Goal: Check status: Check status

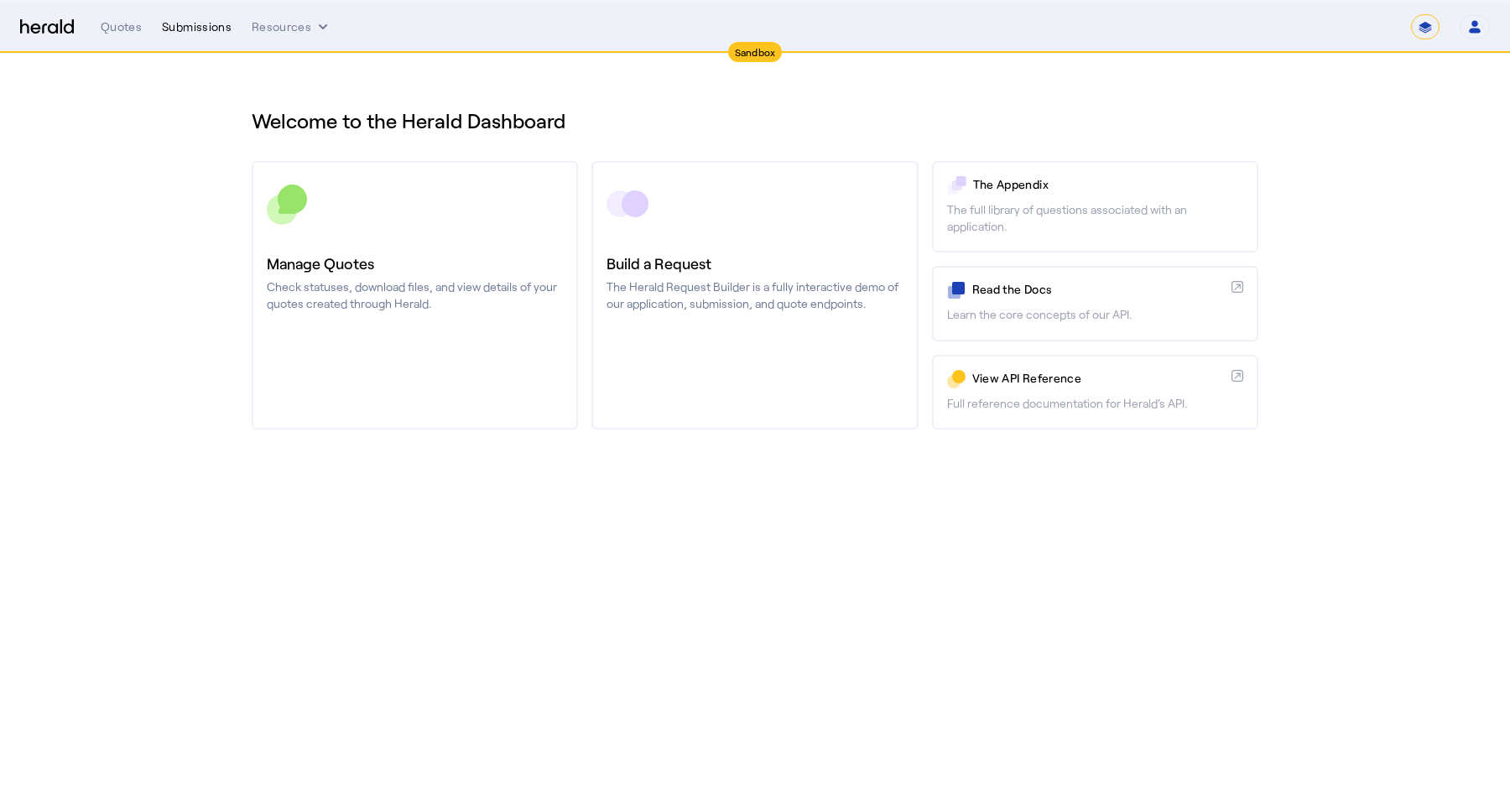
click at [198, 22] on div "Submissions" at bounding box center [197, 27] width 70 height 17
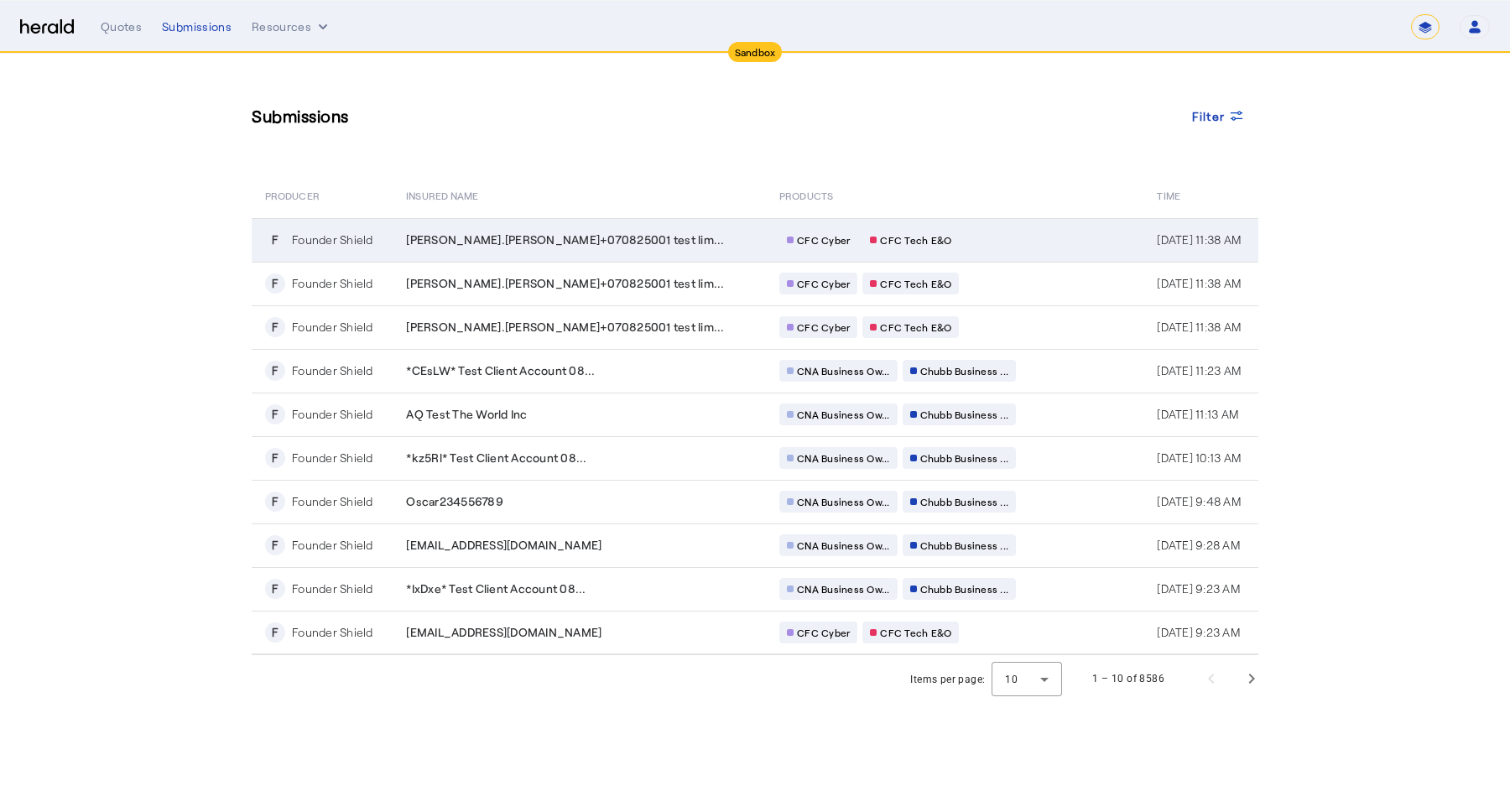
click at [579, 236] on span "[PERSON_NAME].[PERSON_NAME]+070825001 test lim..." at bounding box center [565, 240] width 318 height 17
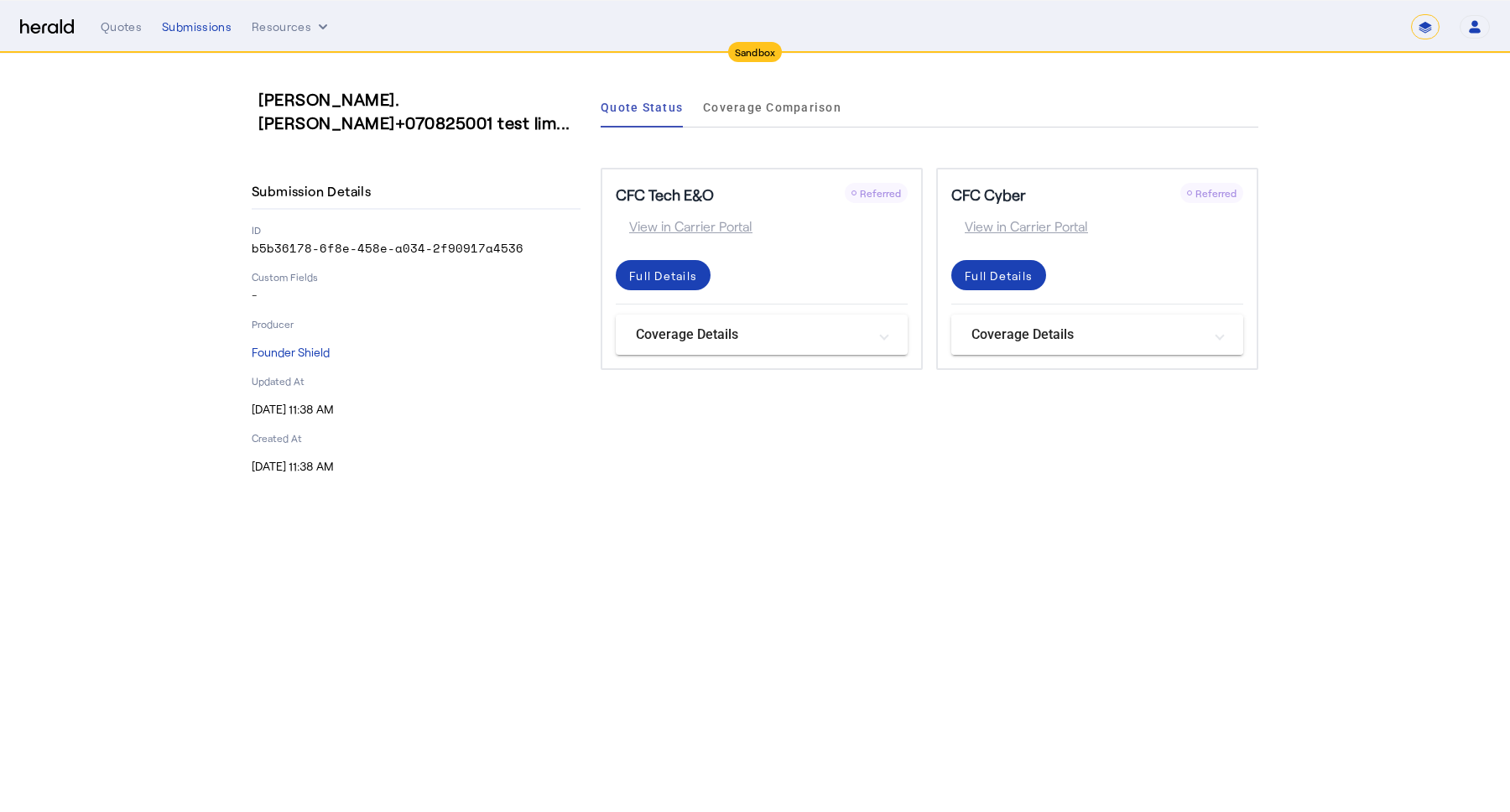
click at [1157, 335] on mat-panel-title "Coverage Details" at bounding box center [1087, 334] width 231 height 20
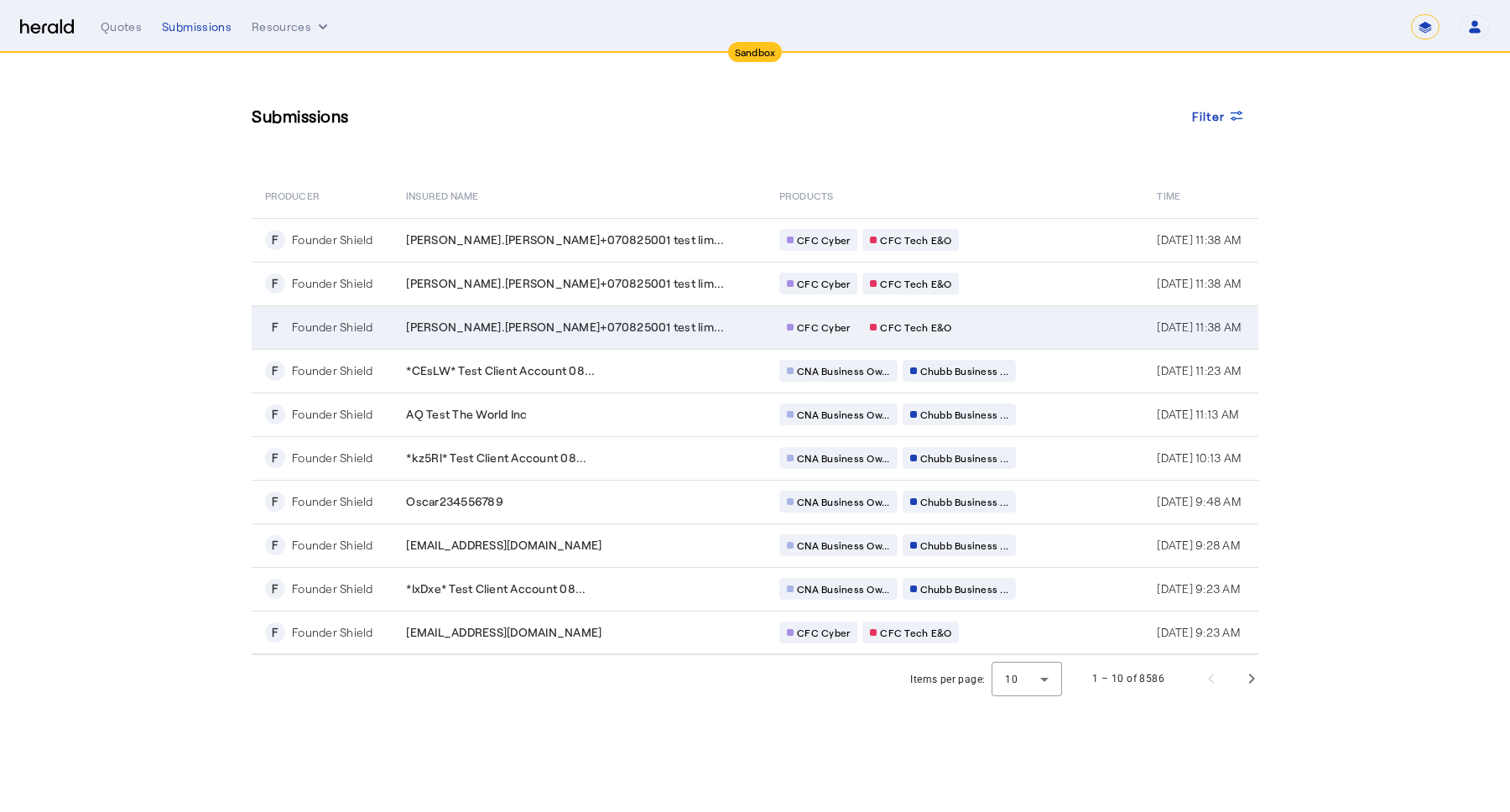
click at [895, 320] on div "CFC Cyber CFC Tech E&O" at bounding box center [940, 326] width 322 height 22
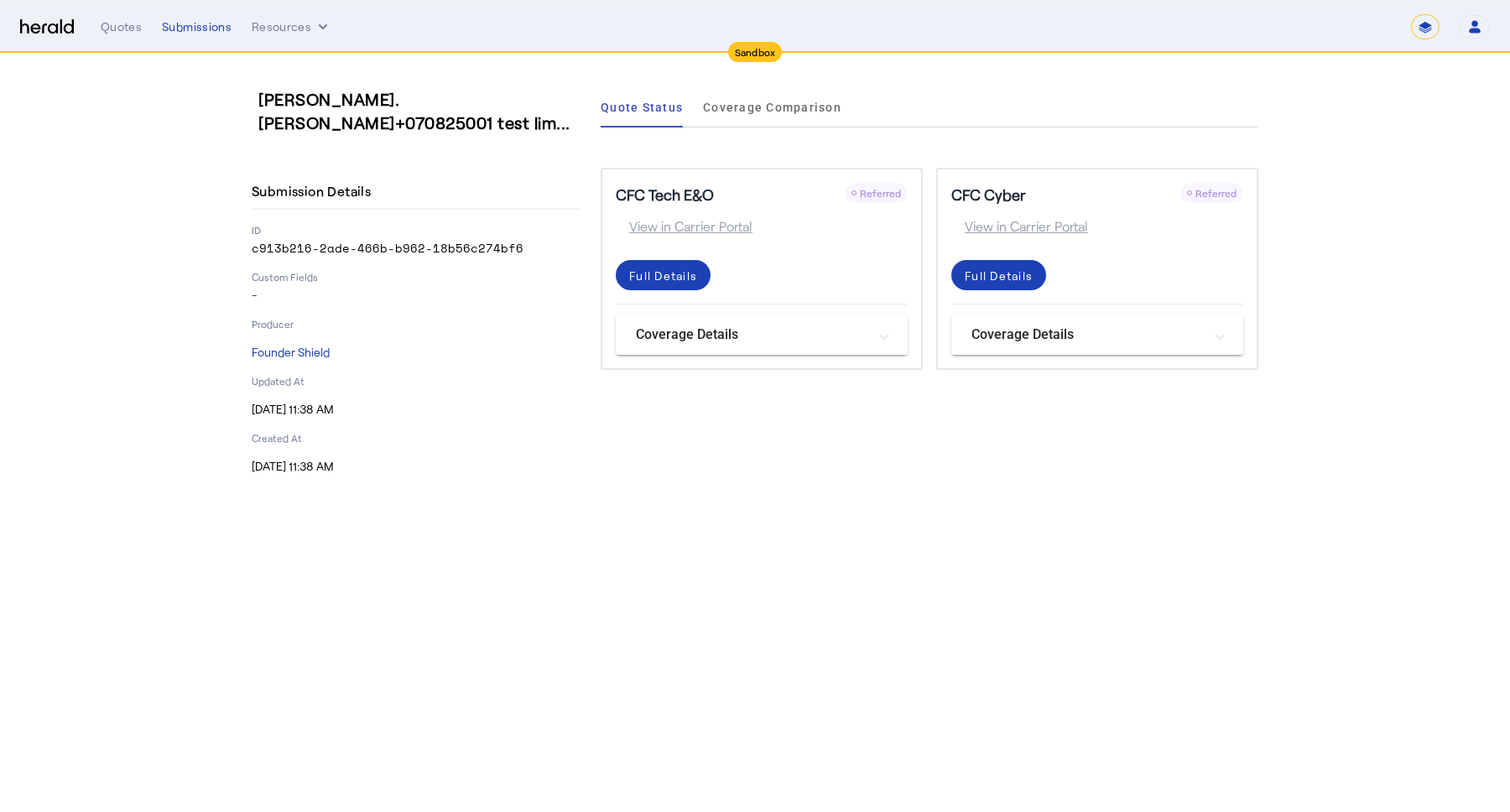
click at [1020, 345] on mat-expansion-panel-header "Coverage Details" at bounding box center [1097, 335] width 291 height 40
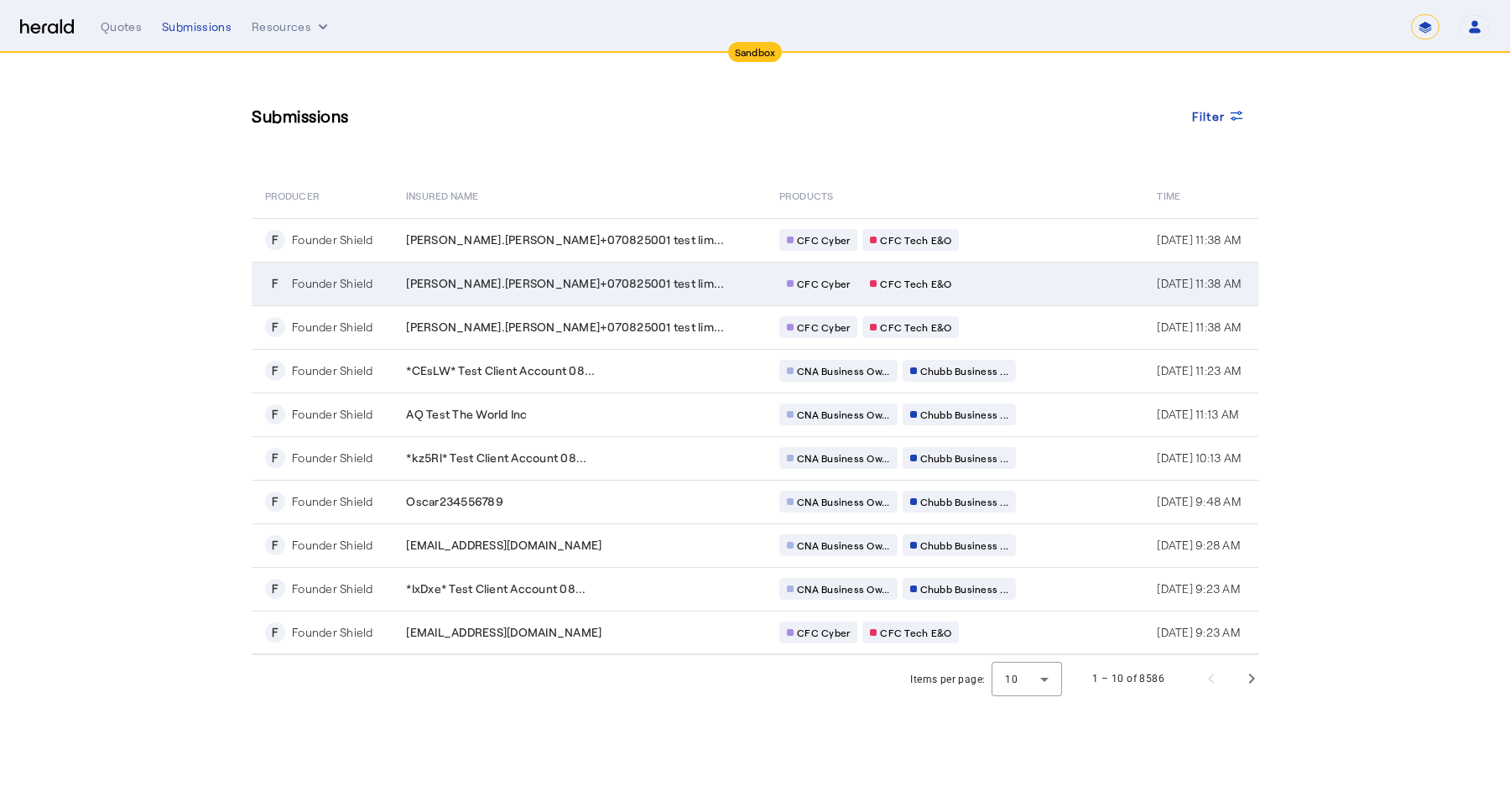
click at [916, 291] on div "CFC Cyber CFC Tech E&O" at bounding box center [940, 283] width 322 height 22
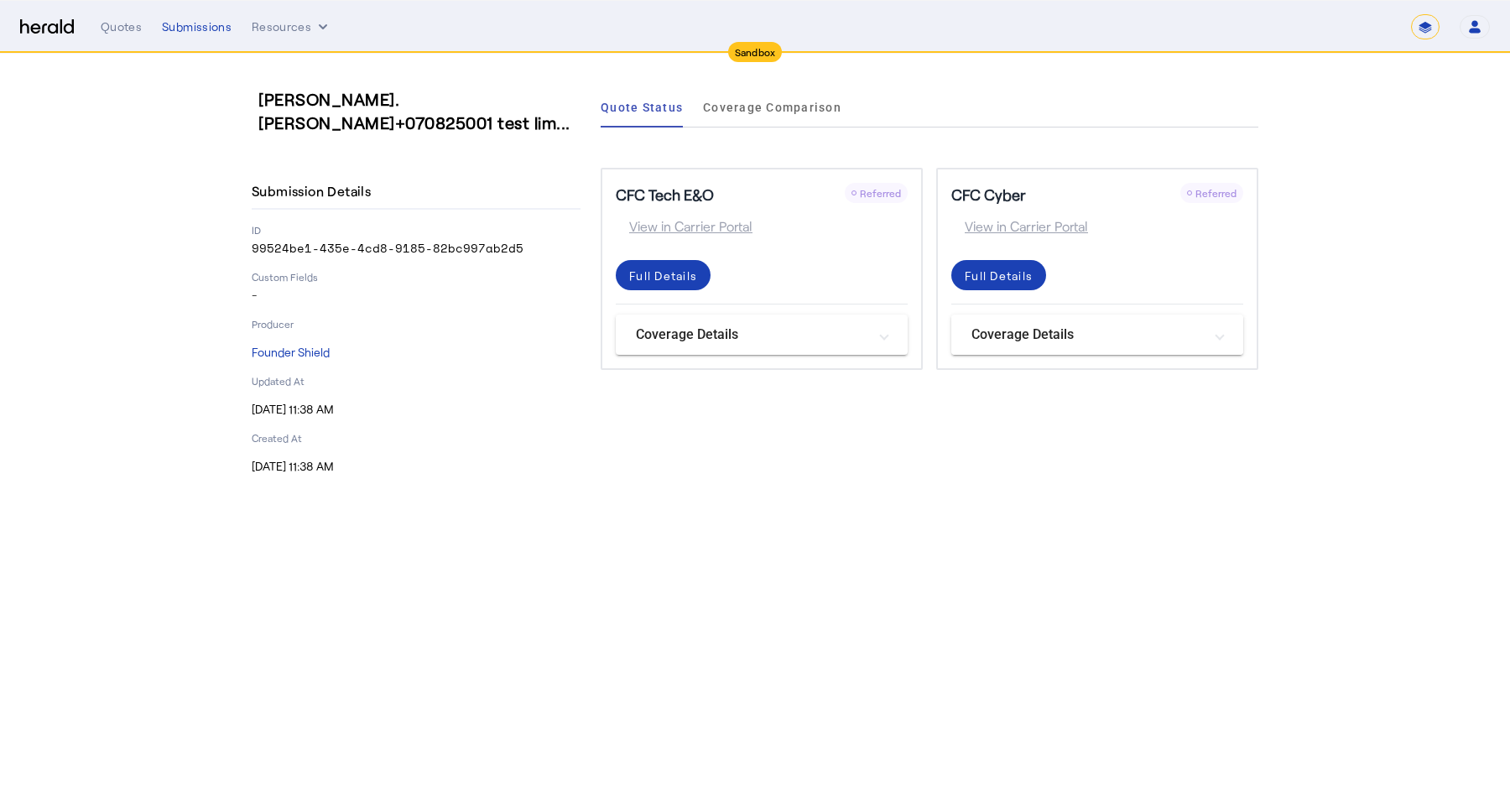
click at [1103, 322] on mat-expansion-panel-header "Coverage Details" at bounding box center [1097, 335] width 291 height 40
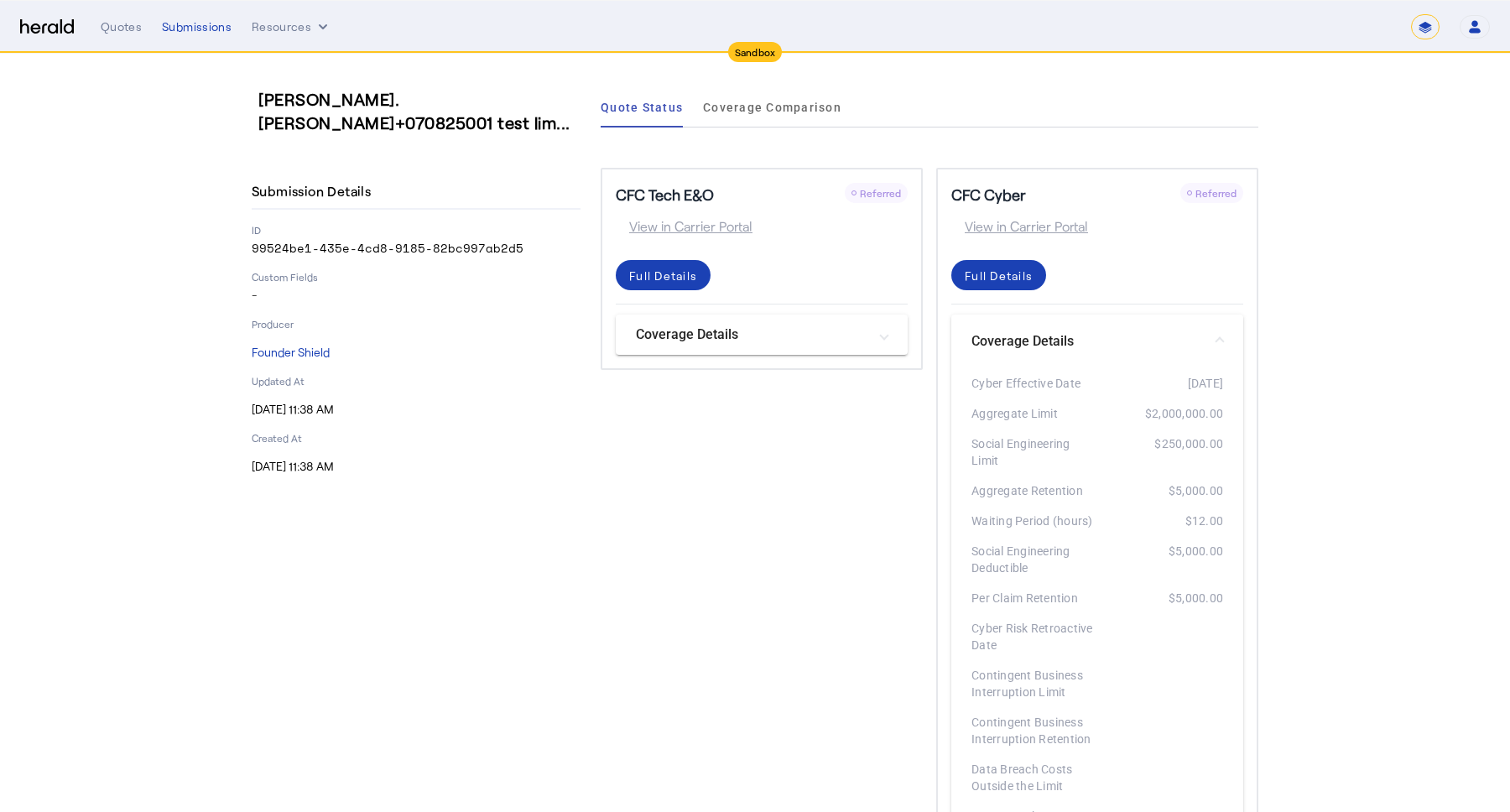
drag, startPoint x: 968, startPoint y: 485, endPoint x: 1242, endPoint y: 487, distance: 274.0
click at [194, 39] on div "**********" at bounding box center [794, 26] width 1389 height 25
click at [202, 26] on div "Submissions" at bounding box center [197, 27] width 70 height 17
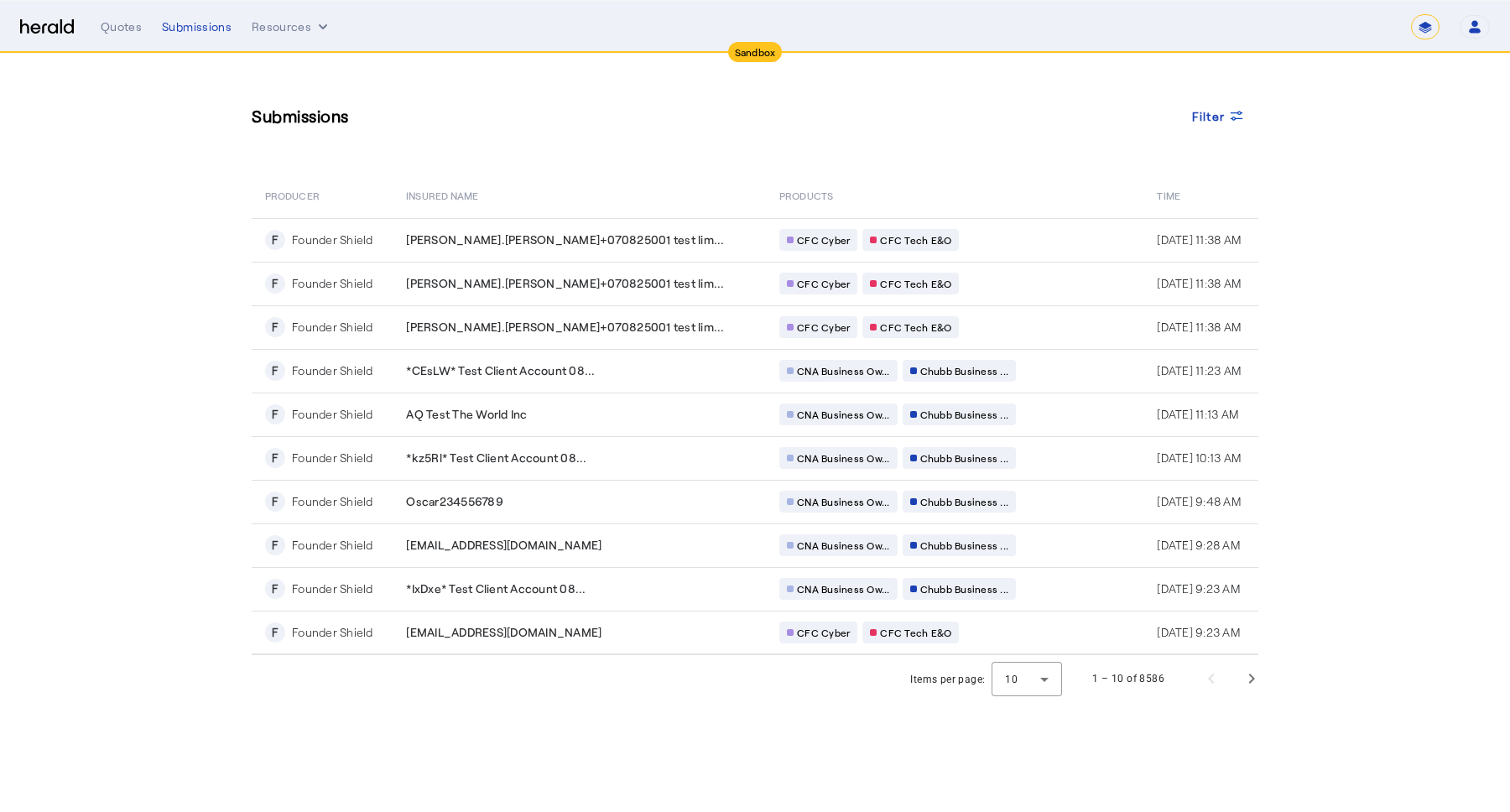
click at [1430, 20] on select "**********" at bounding box center [1425, 26] width 28 height 25
select select "**********"
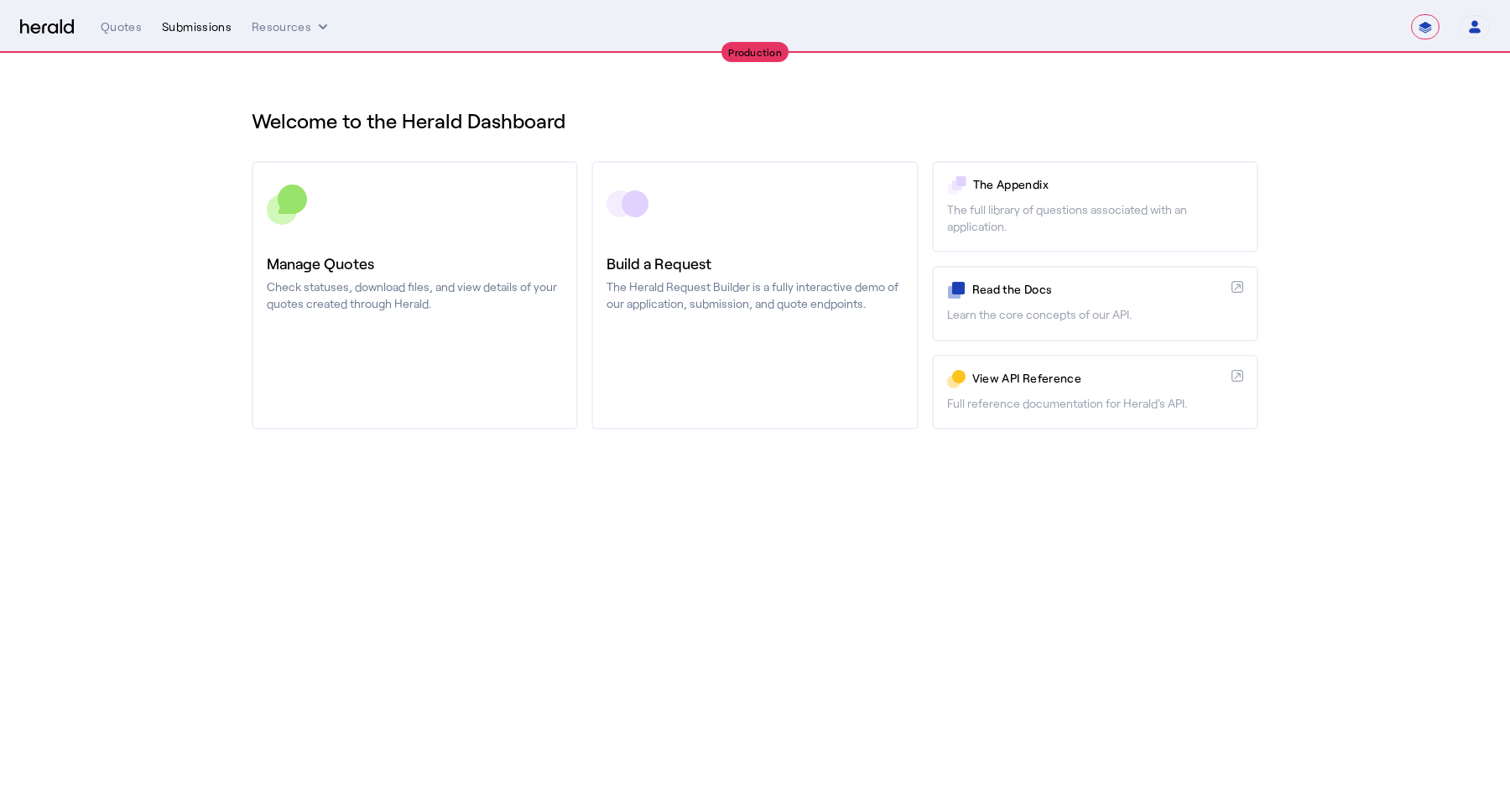
click at [200, 33] on div "Submissions" at bounding box center [197, 27] width 70 height 17
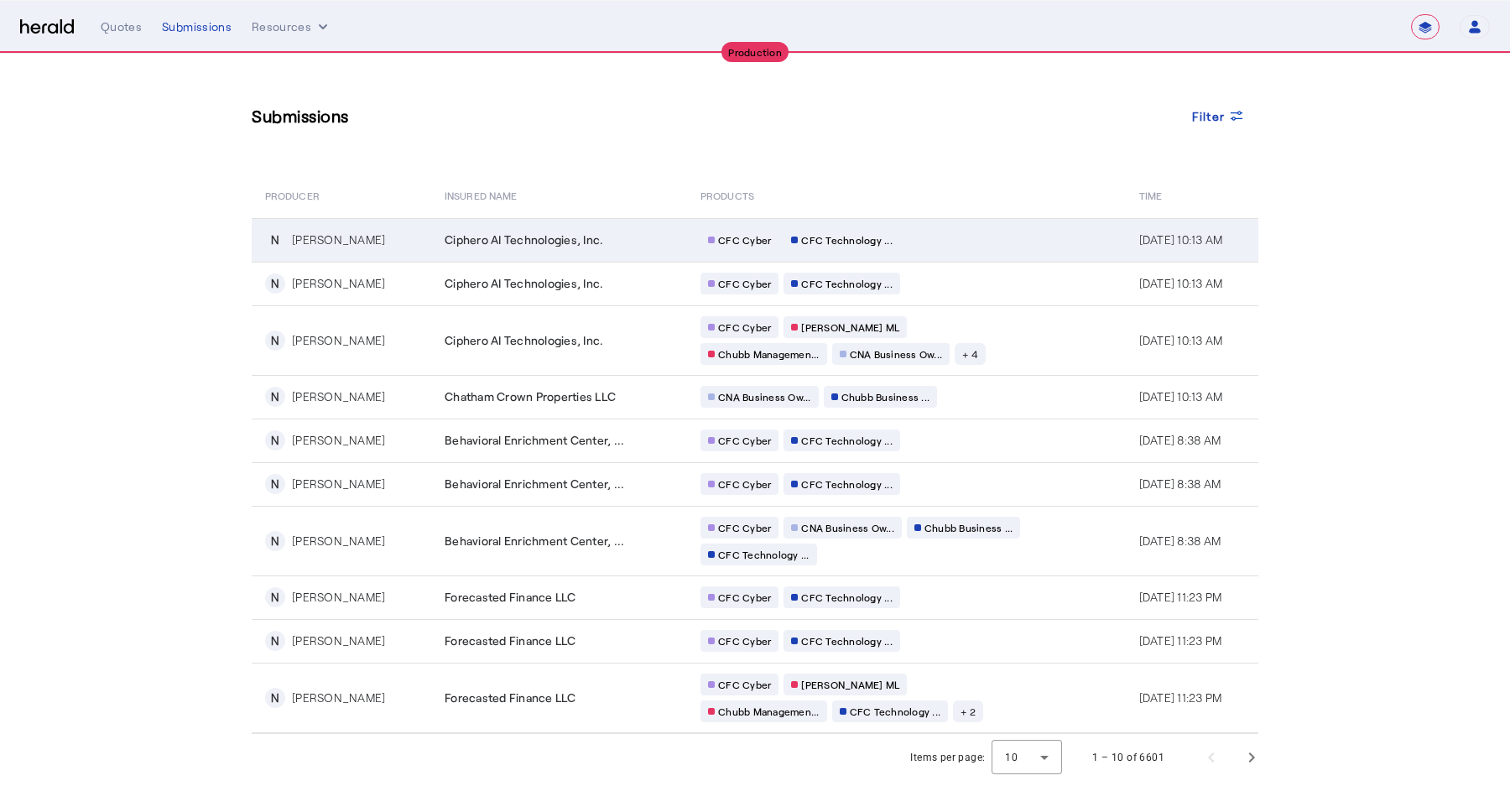
click at [646, 234] on div "Ciphero AI Technologies, Inc." at bounding box center [562, 240] width 236 height 17
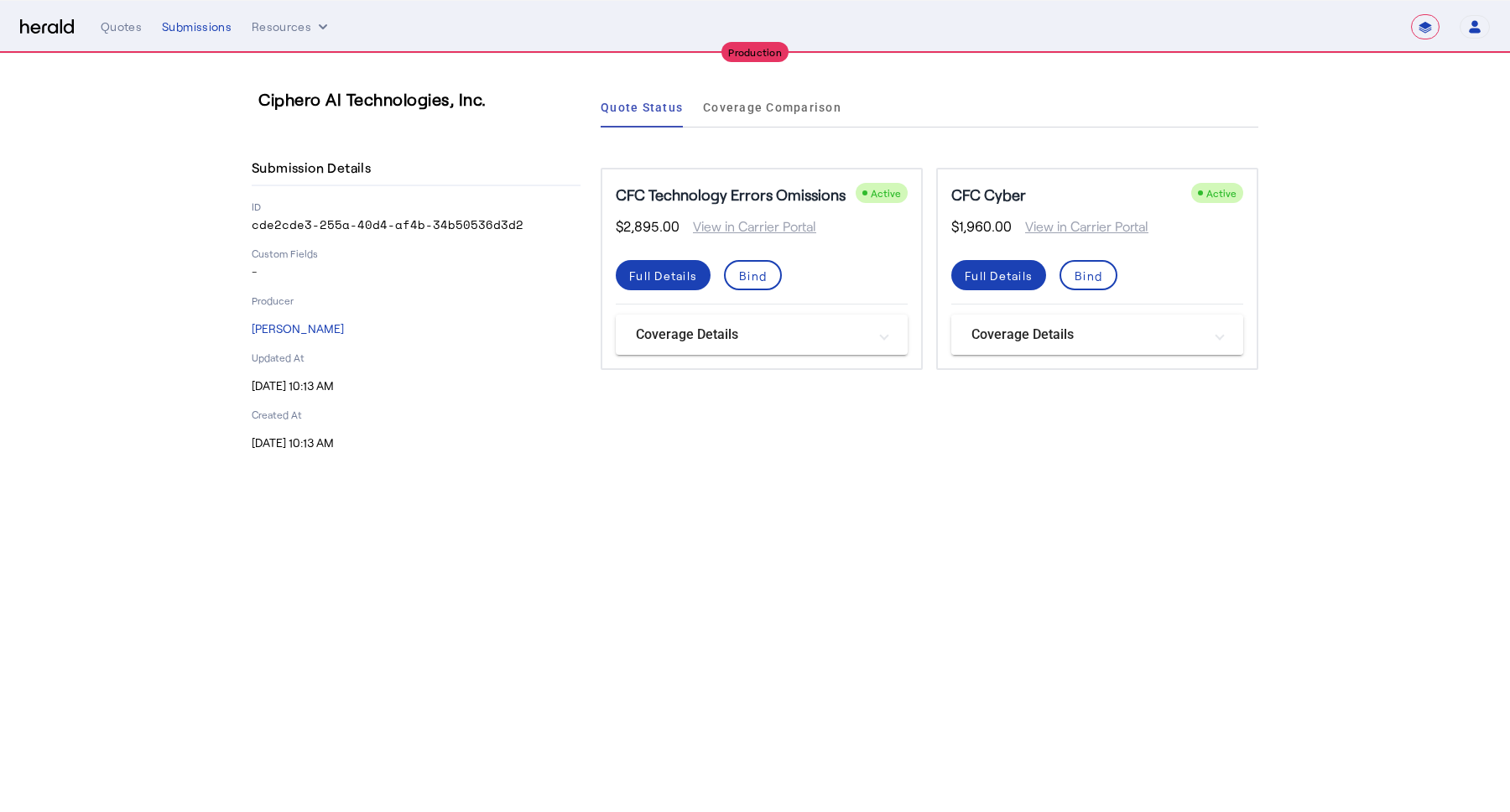
click at [1117, 339] on mat-panel-title "Coverage Details" at bounding box center [1087, 334] width 231 height 20
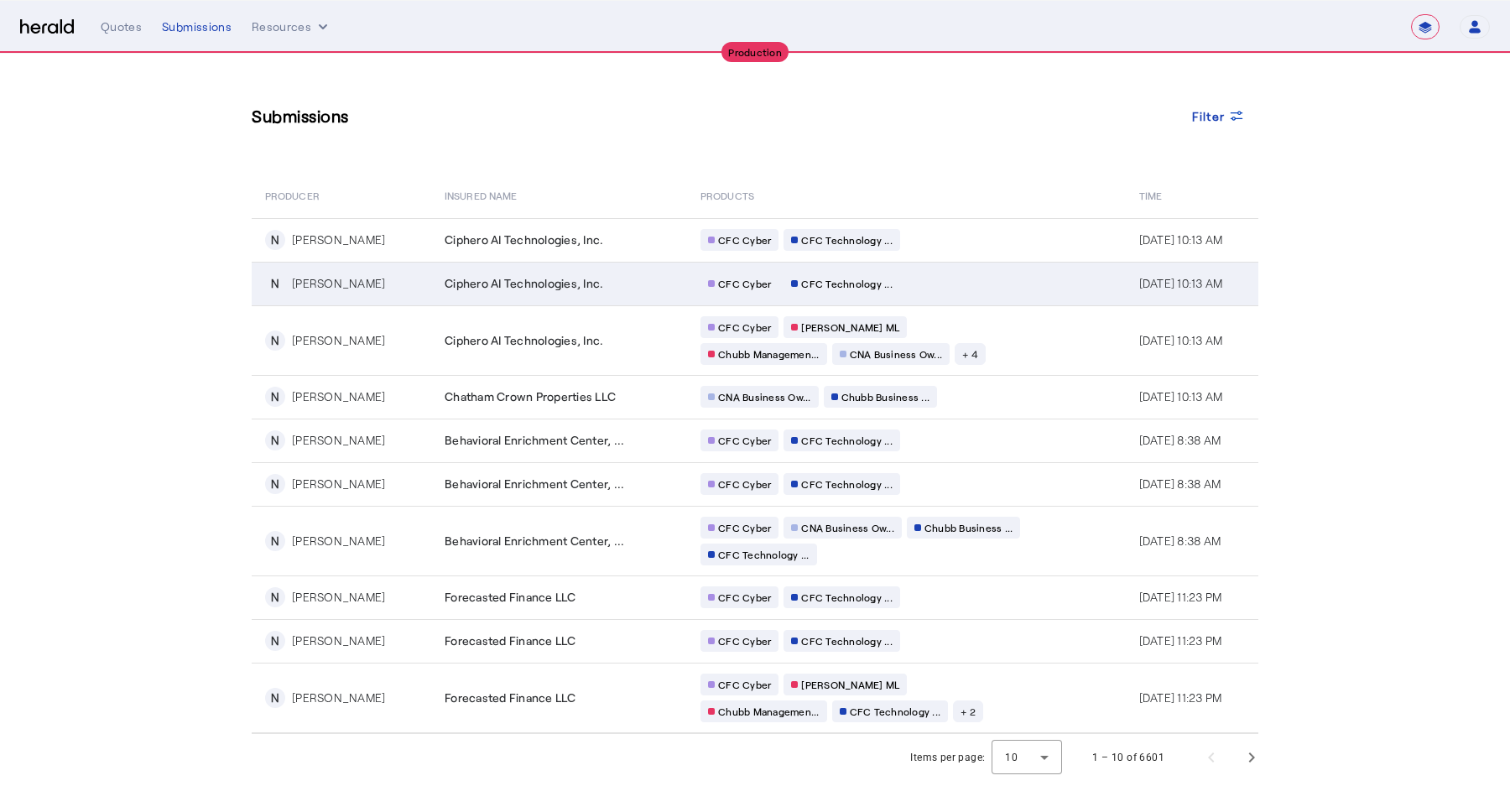
click at [976, 282] on div "CFC Cyber CFC Technology ..." at bounding box center [861, 283] width 322 height 22
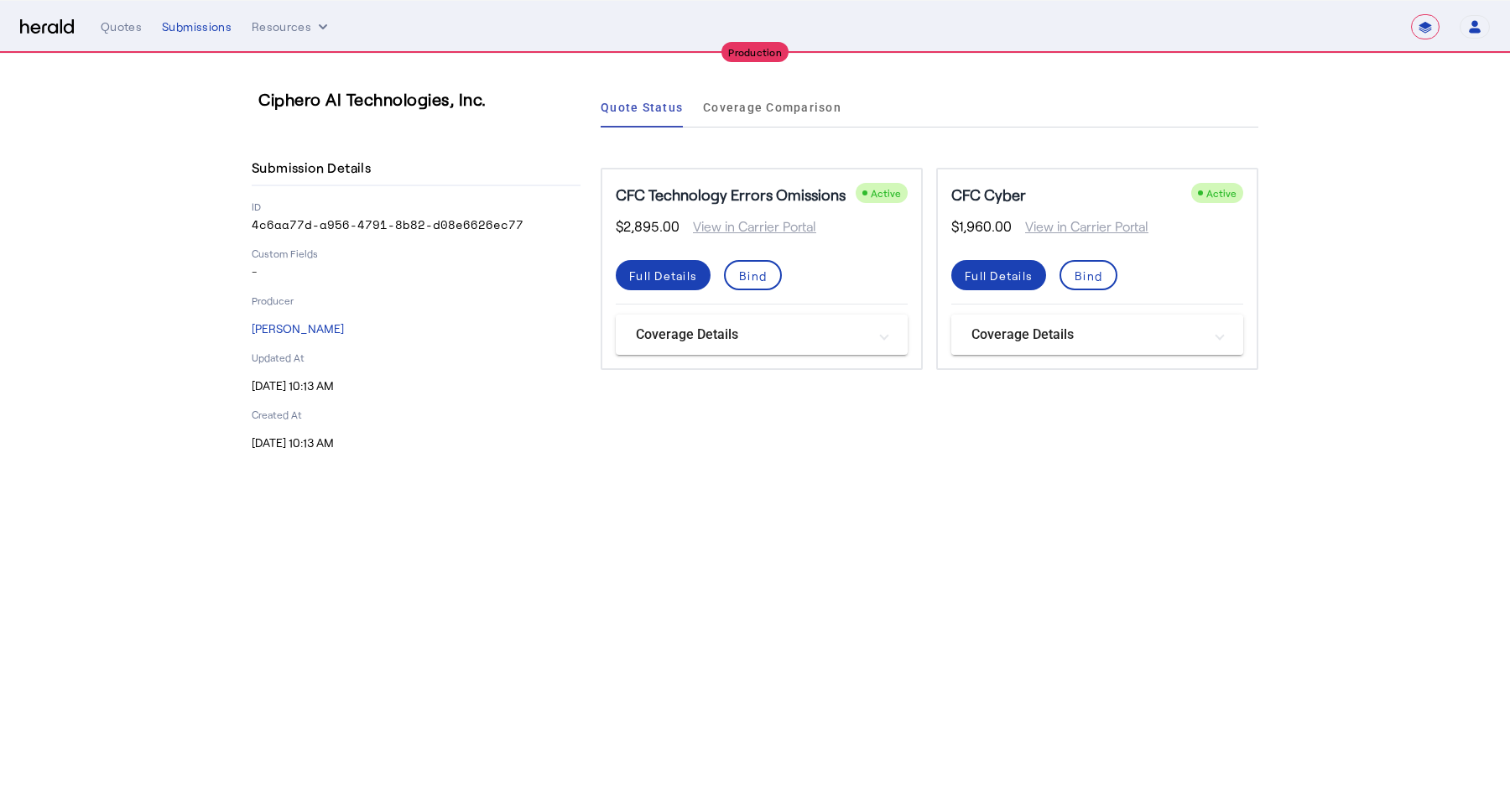
click at [1156, 336] on mat-panel-title "Coverage Details" at bounding box center [1087, 334] width 231 height 20
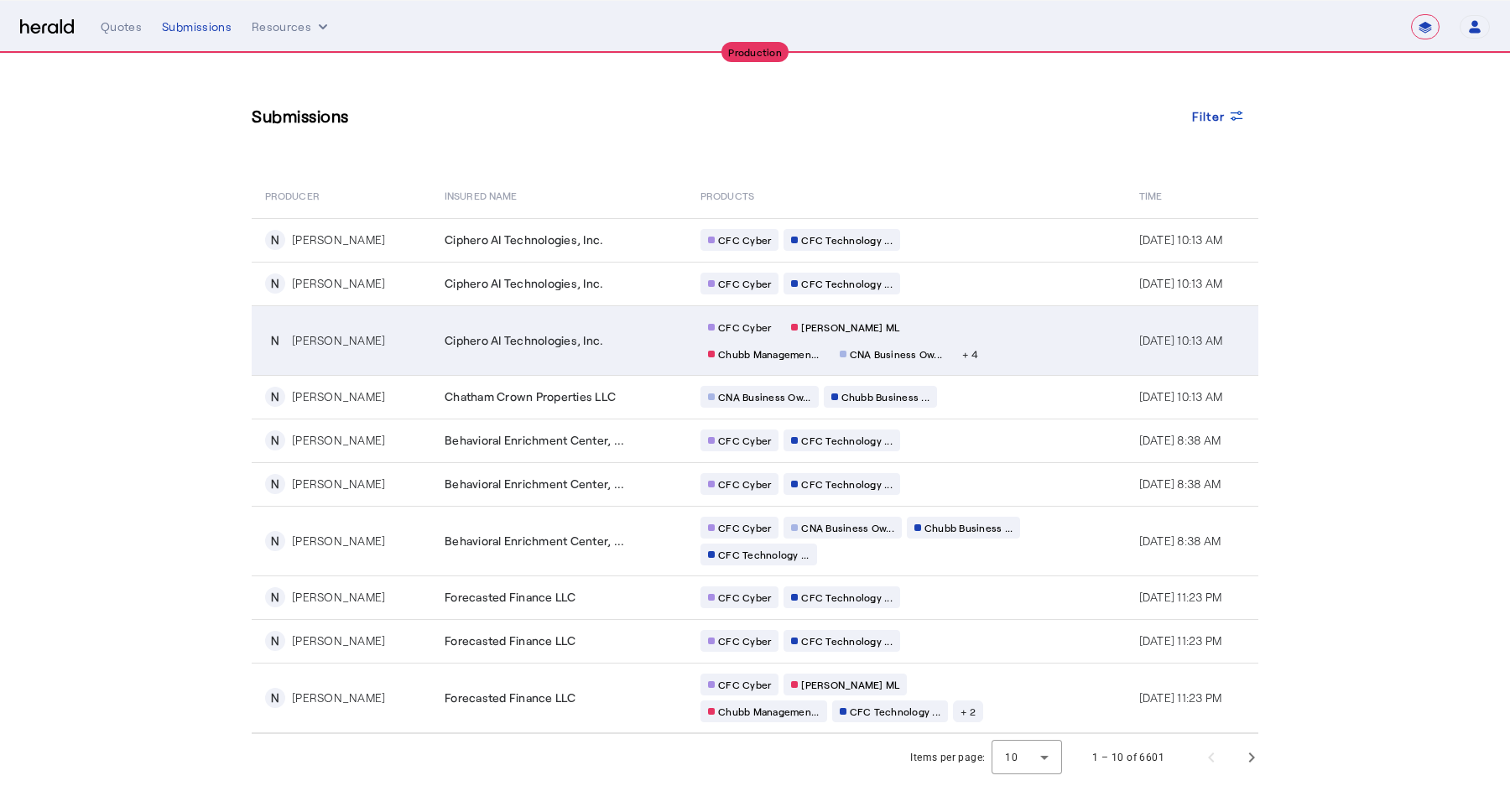
click at [950, 360] on div "CFC Cyber [PERSON_NAME] [PERSON_NAME] Managemen... CNA Business Ow... + 4" at bounding box center [861, 340] width 322 height 49
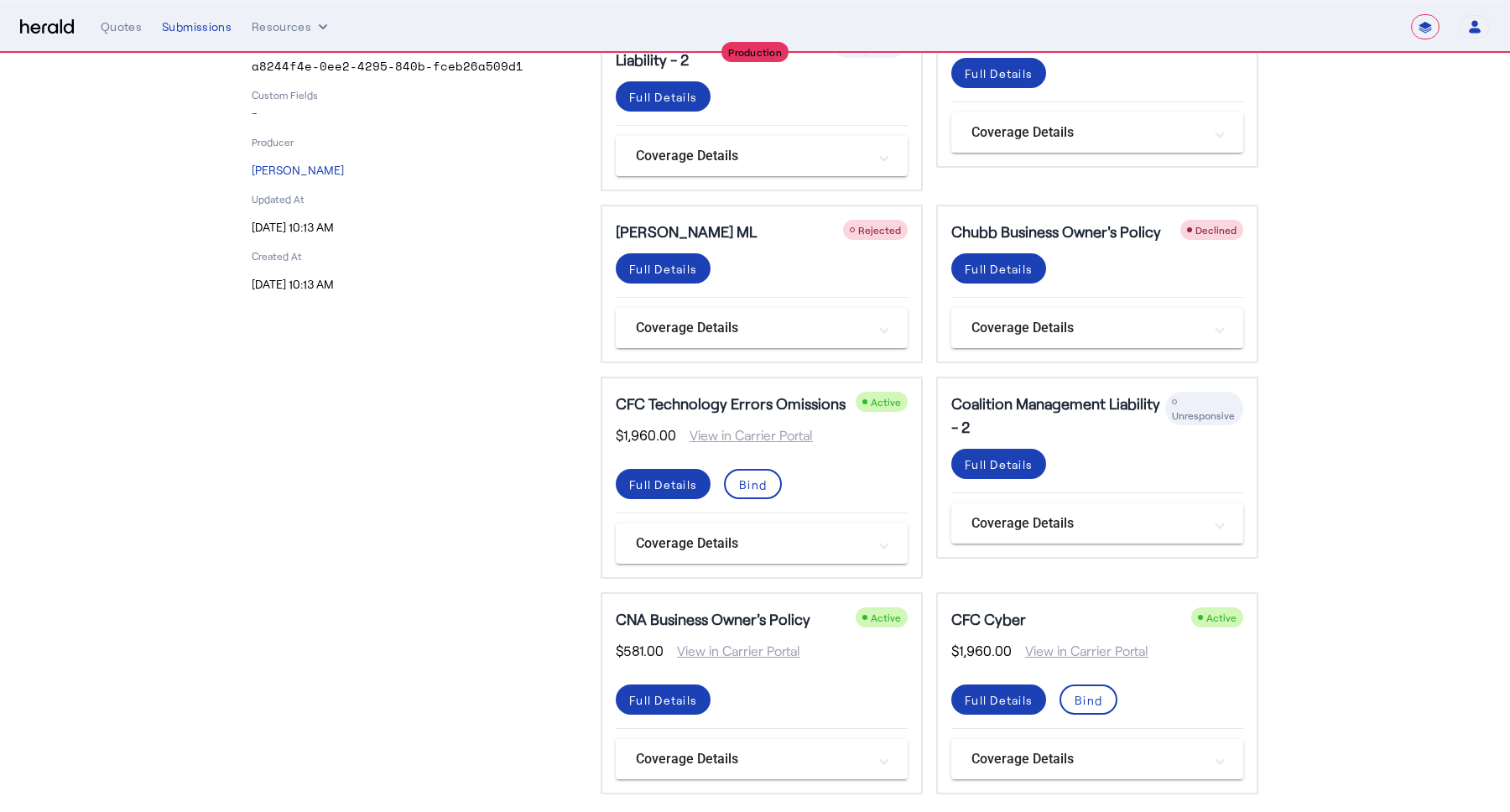
scroll to position [175, 0]
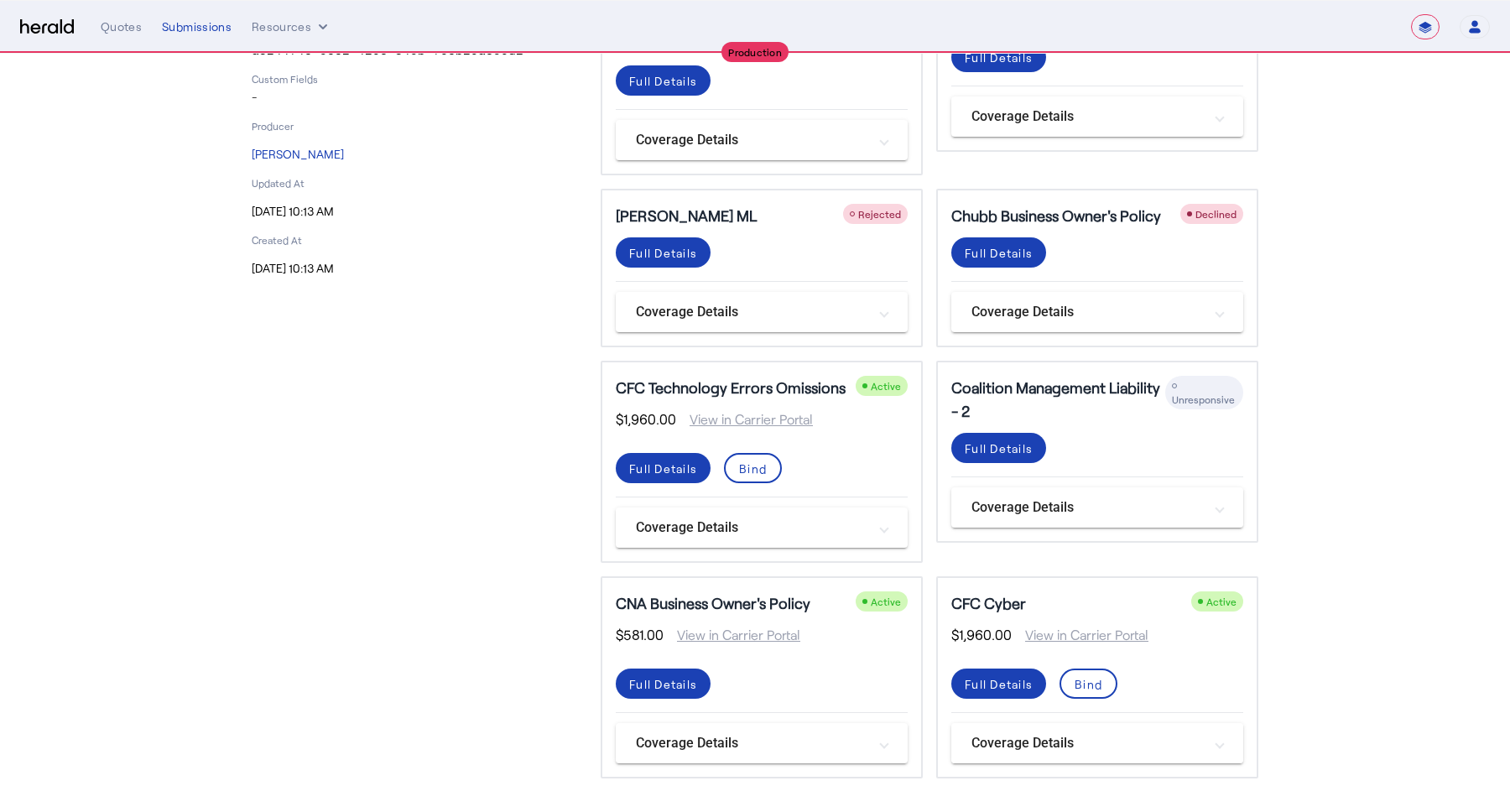
click at [1051, 746] on mat-panel-title "Coverage Details" at bounding box center [1087, 742] width 231 height 20
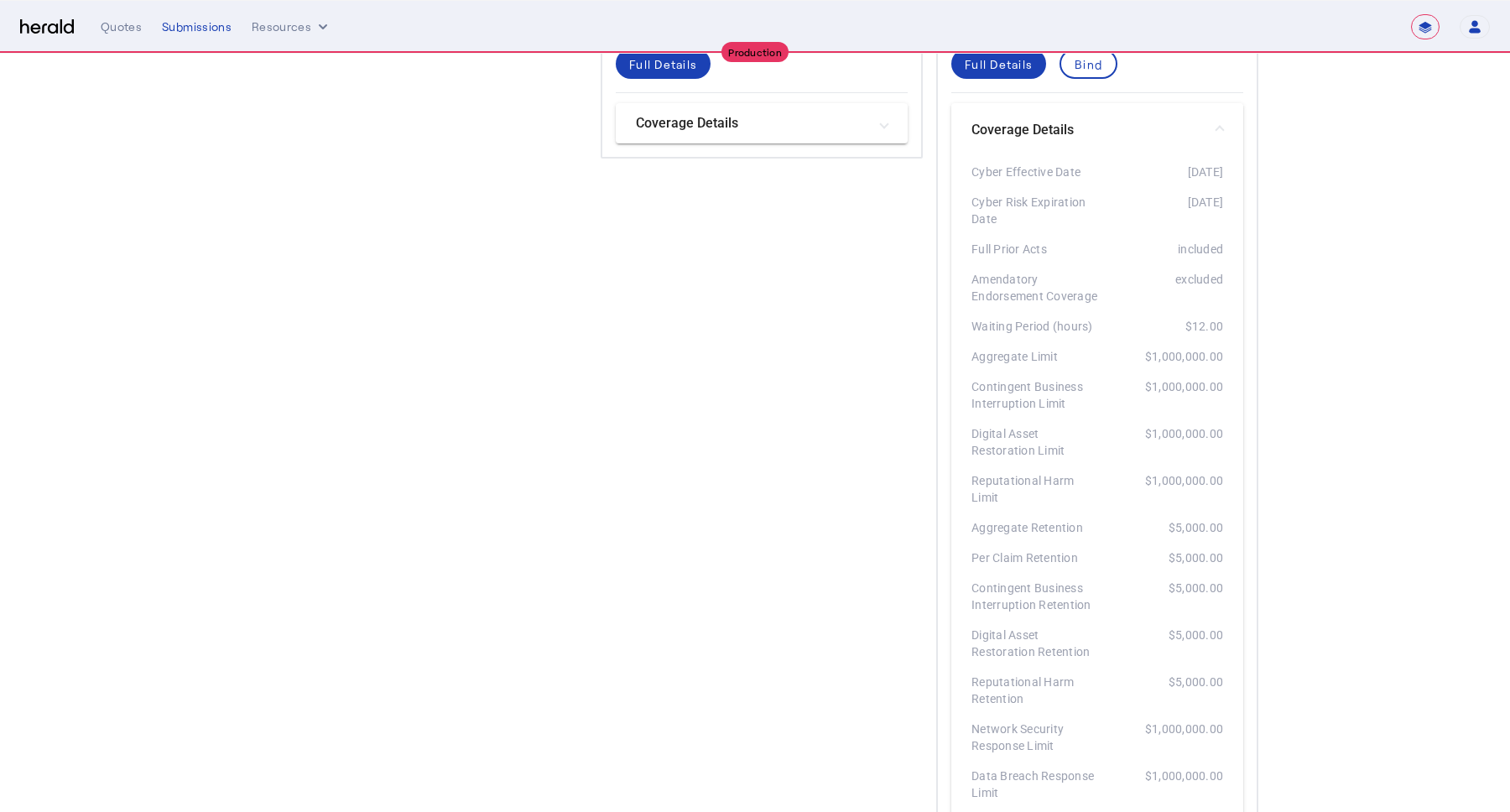
scroll to position [814, 0]
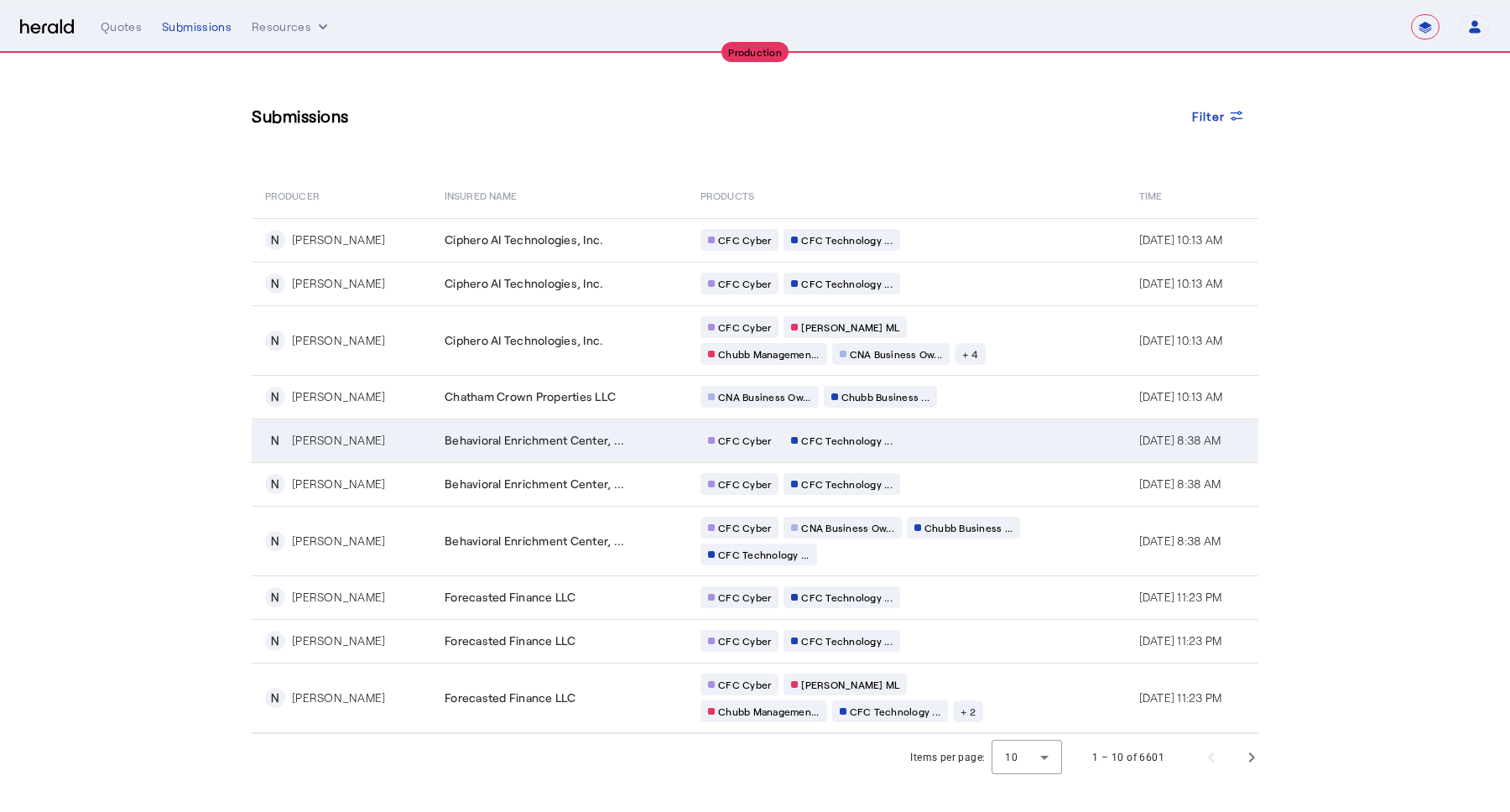
click at [1001, 448] on td "CFC Cyber CFC Technology ..." at bounding box center [906, 440] width 438 height 43
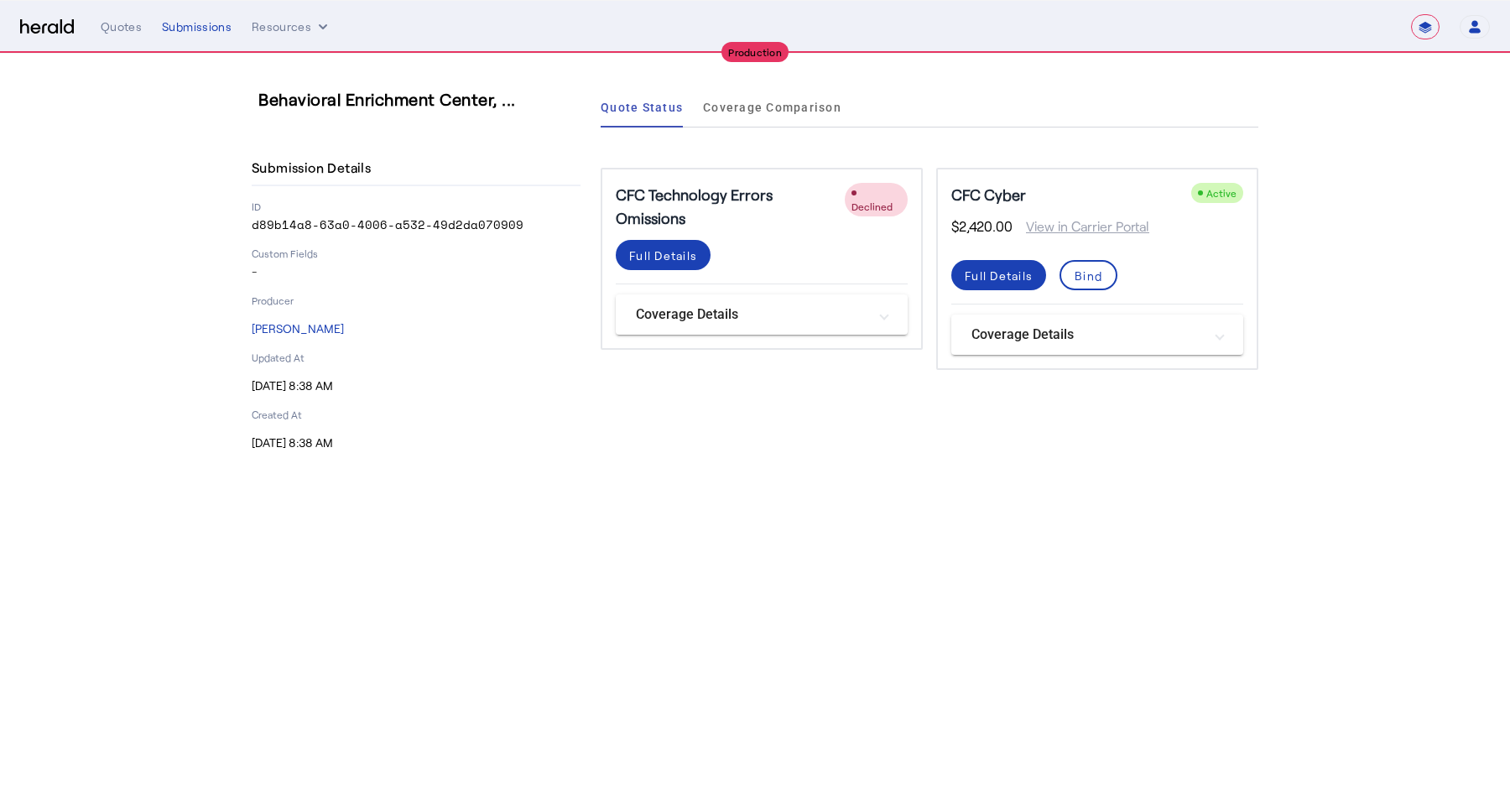
click at [1046, 312] on div "CFC Cyber Active $2,420.00 View in Carrier Portal Full Details Bind Coverage De…" at bounding box center [1097, 268] width 322 height 202
click at [1048, 329] on mat-panel-title "Coverage Details" at bounding box center [1087, 334] width 231 height 20
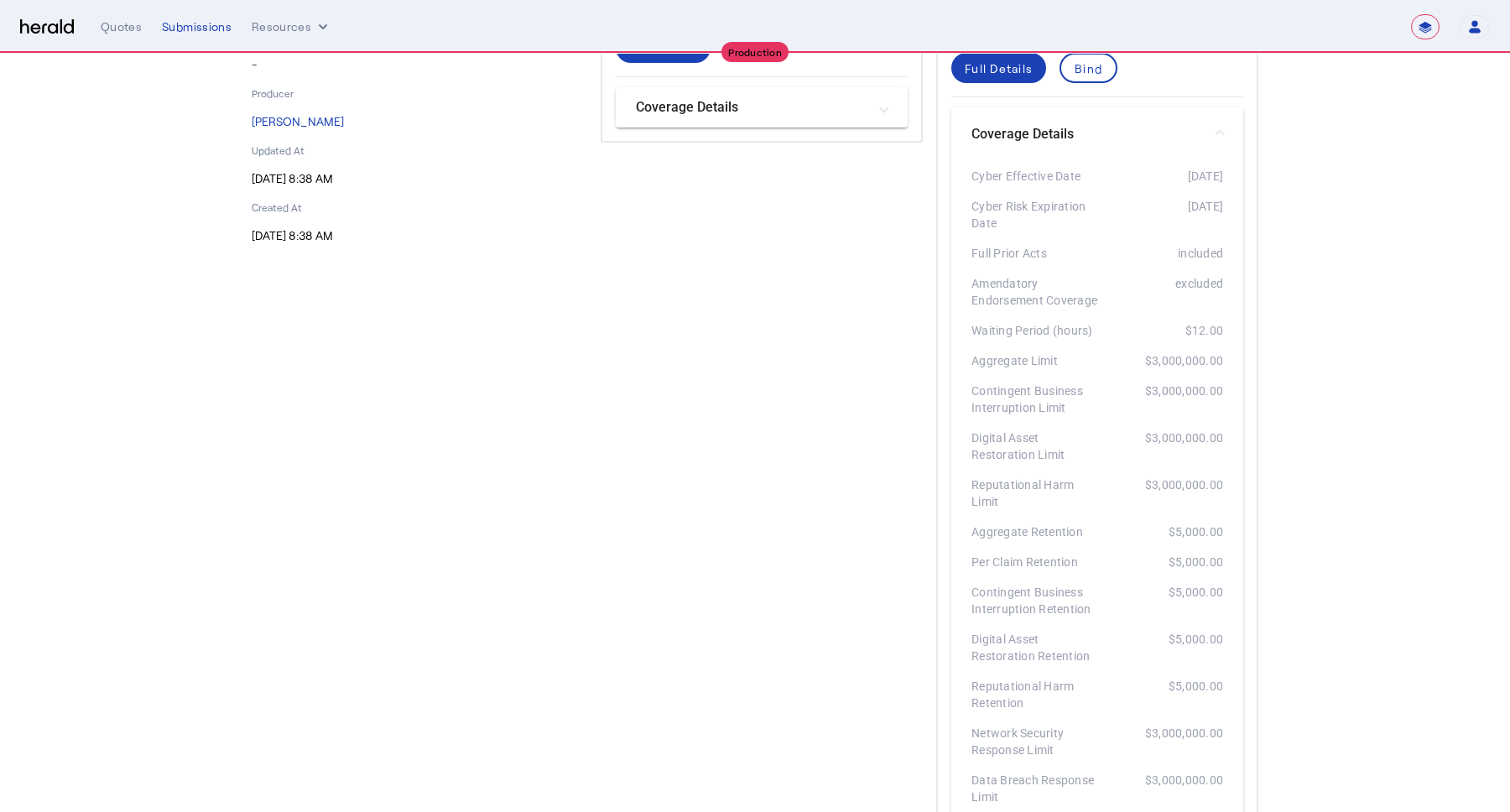
scroll to position [213, 0]
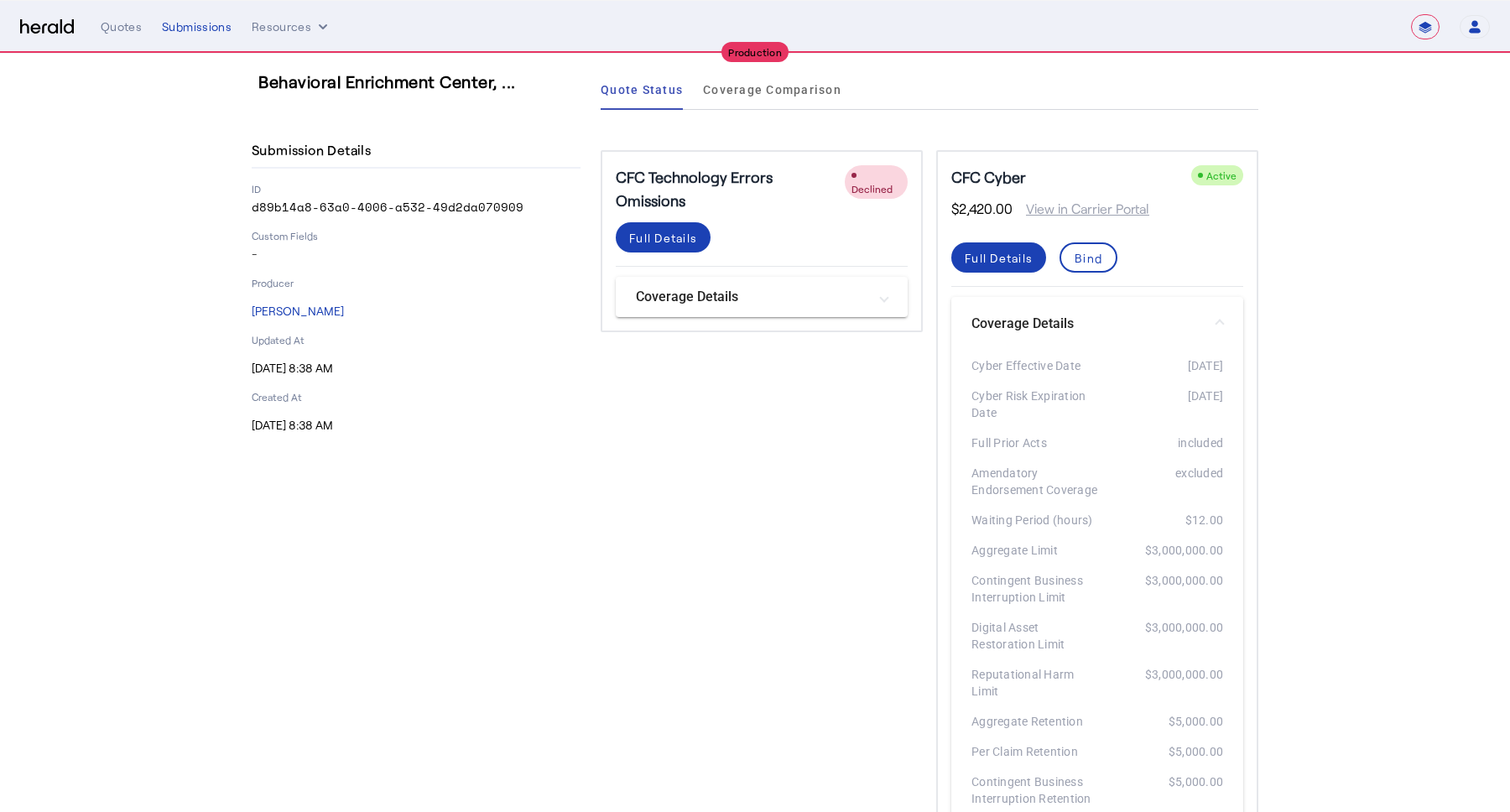
scroll to position [0, 0]
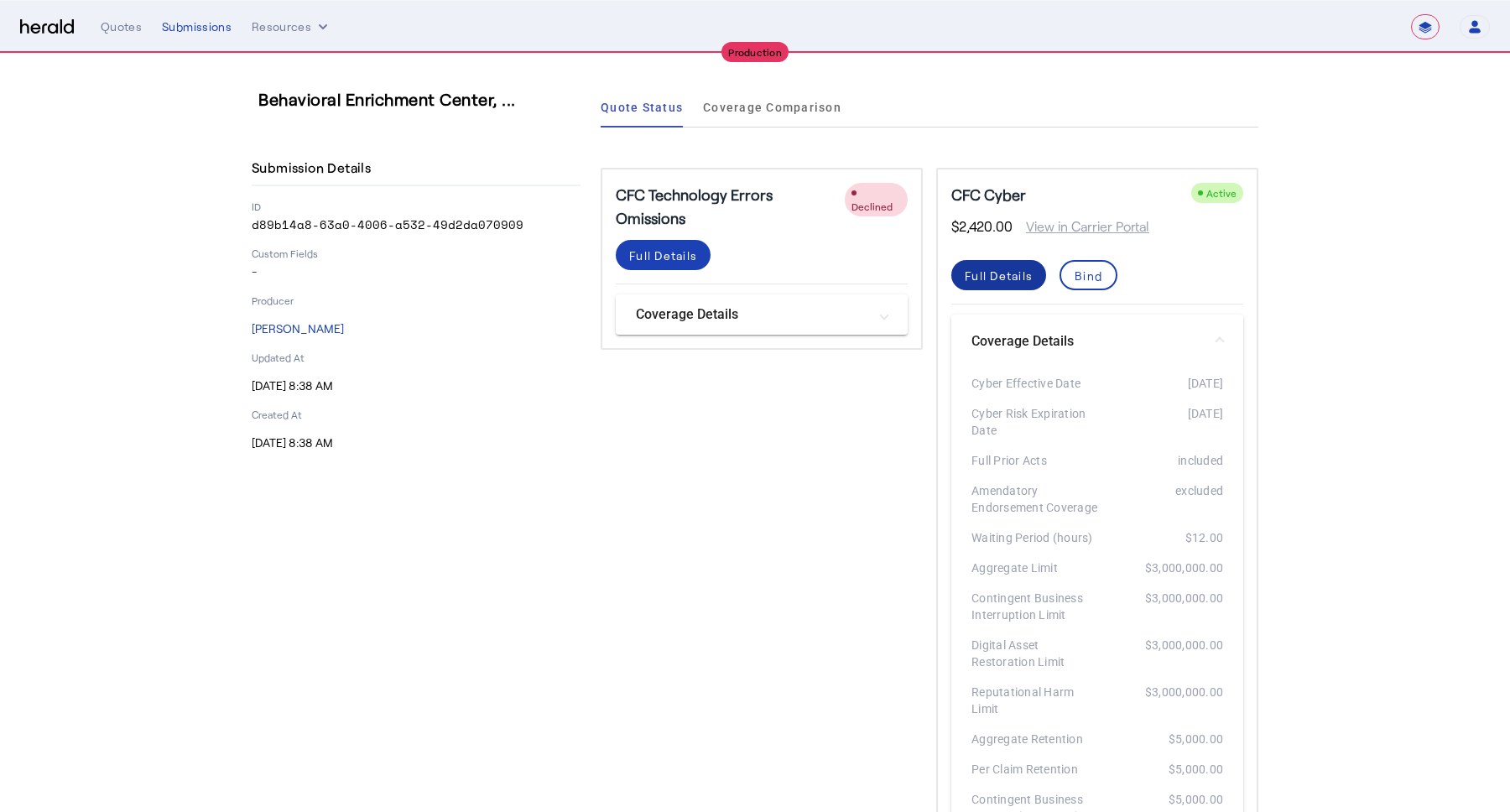
click at [1019, 276] on div "Full Details" at bounding box center [999, 275] width 68 height 18
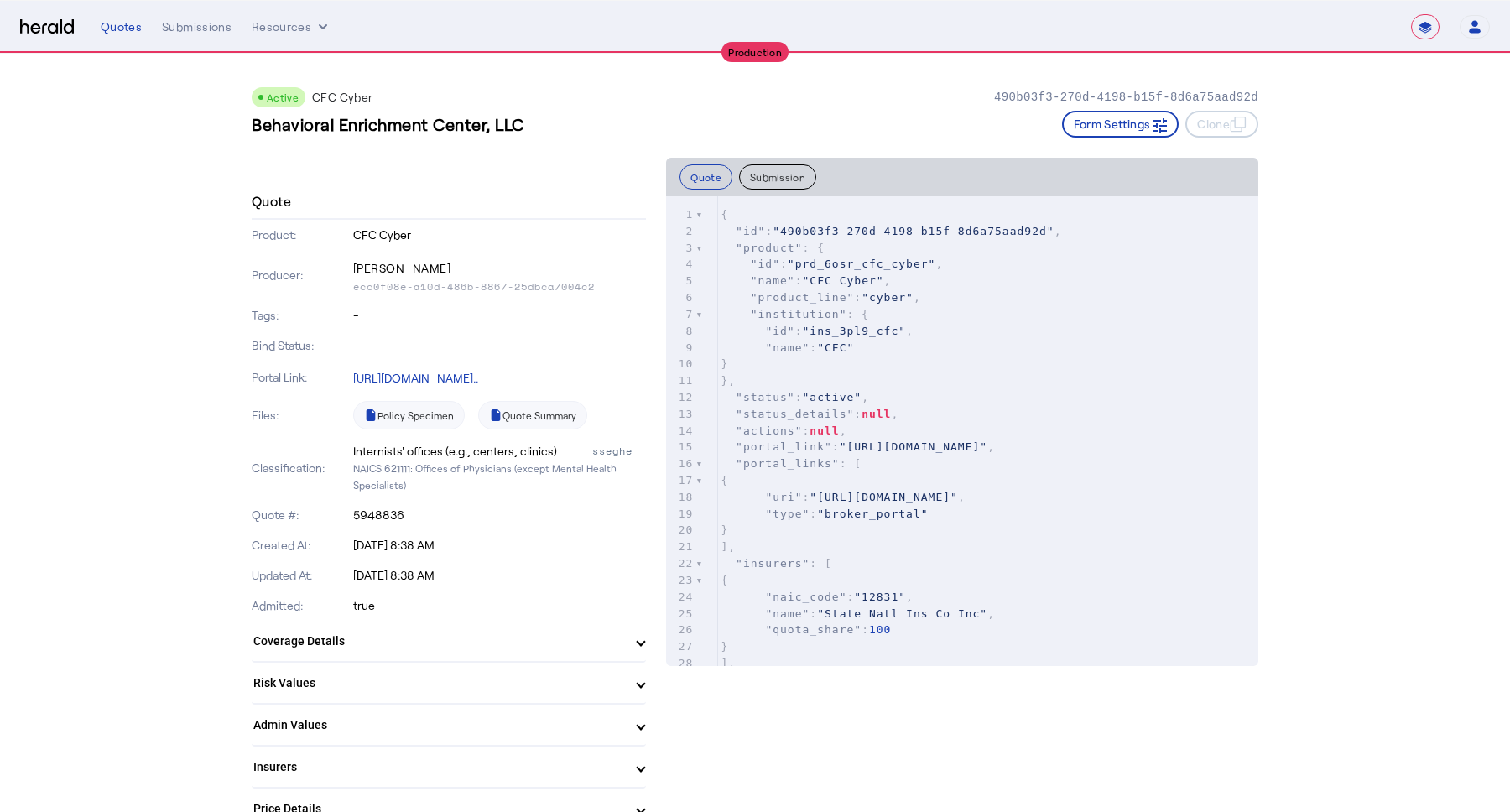
scroll to position [2, 0]
click at [993, 373] on pre "}," at bounding box center [987, 381] width 541 height 17
click at [889, 398] on pre ""status" : "active" ," at bounding box center [987, 398] width 541 height 17
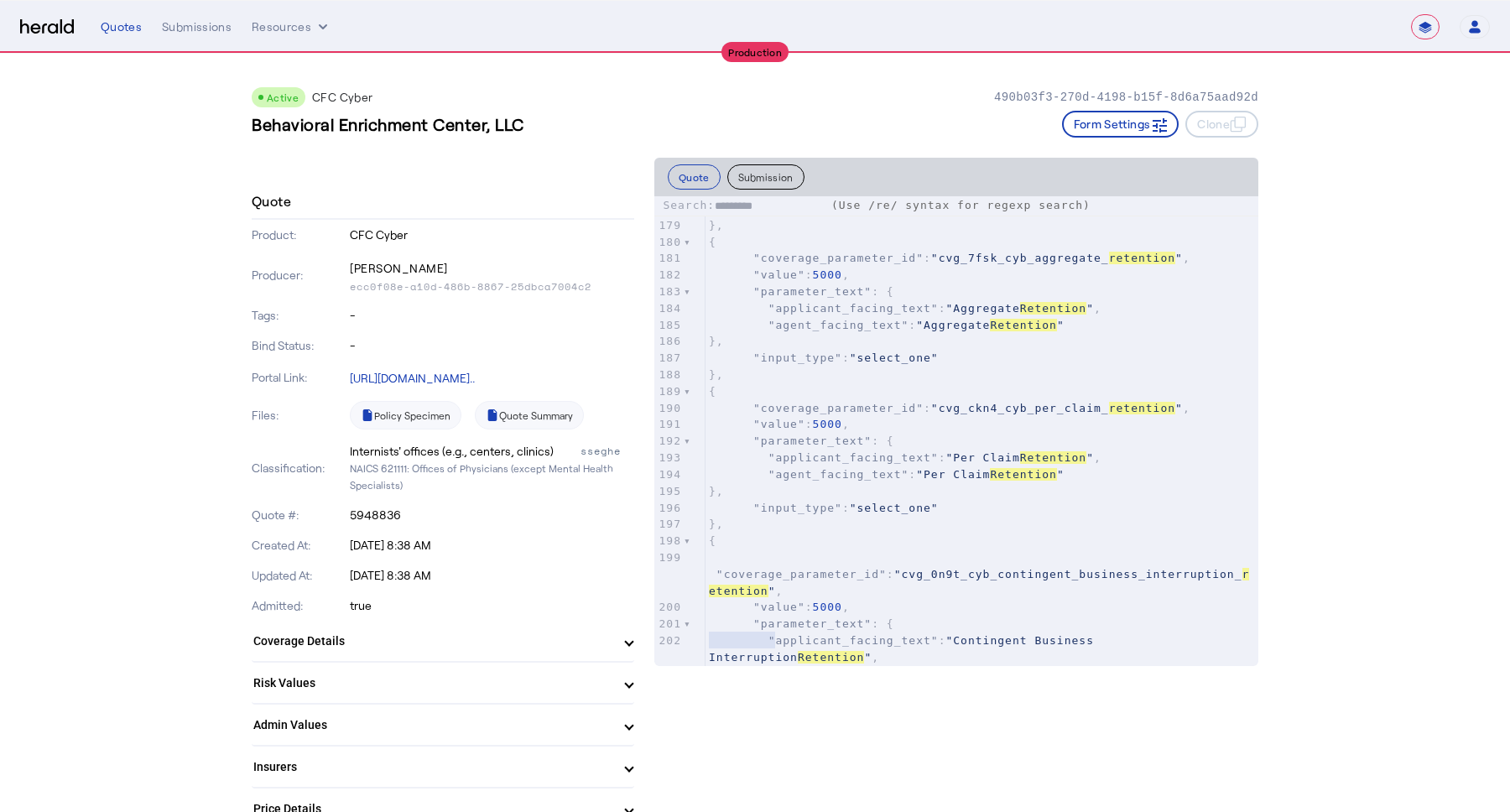
scroll to position [0, 0]
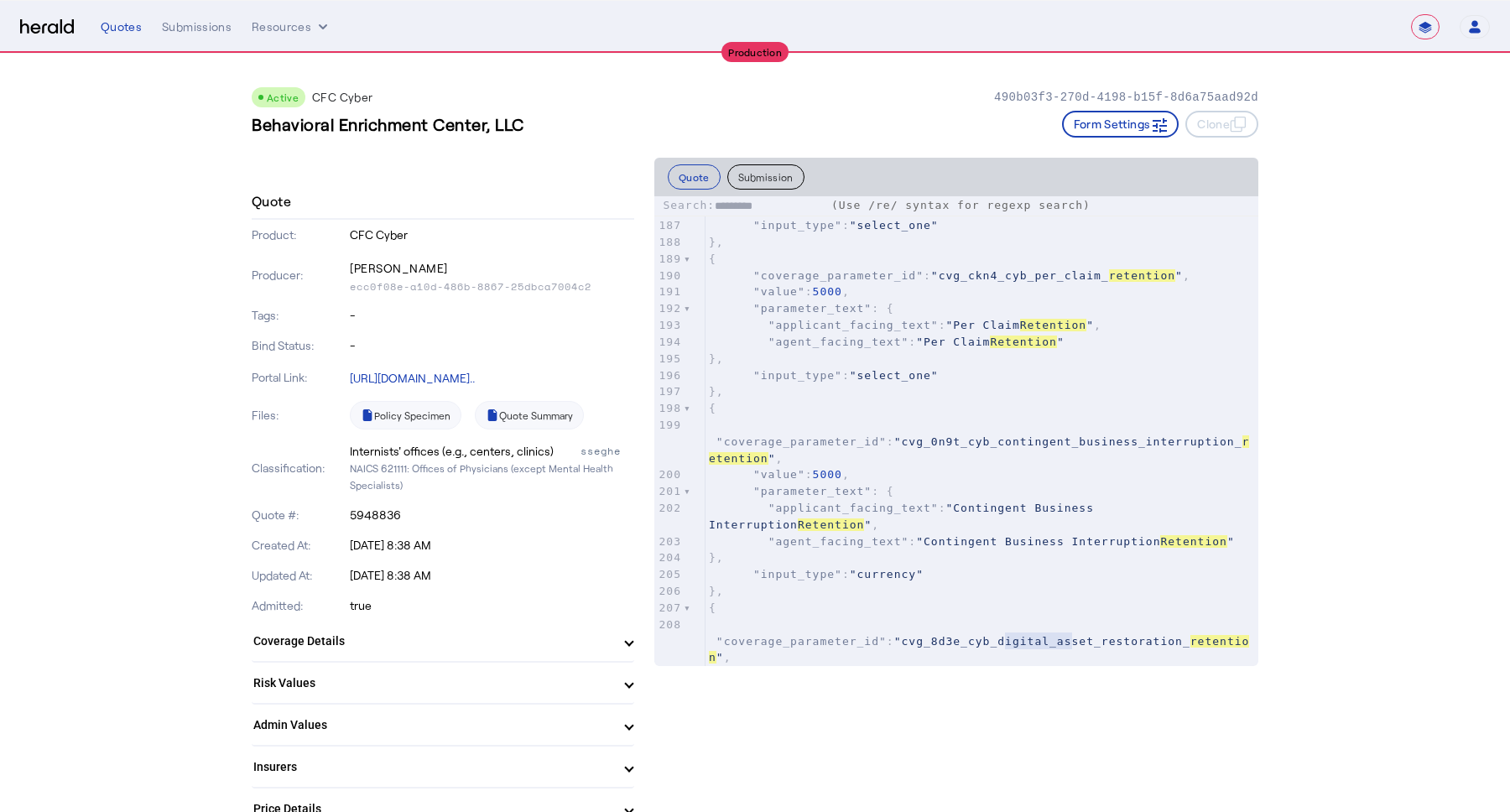
type input "*********"
